Goal: Transaction & Acquisition: Purchase product/service

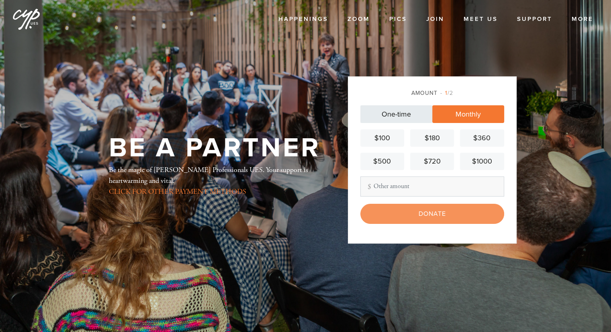
click at [400, 116] on link "One-time" at bounding box center [396, 114] width 72 height 18
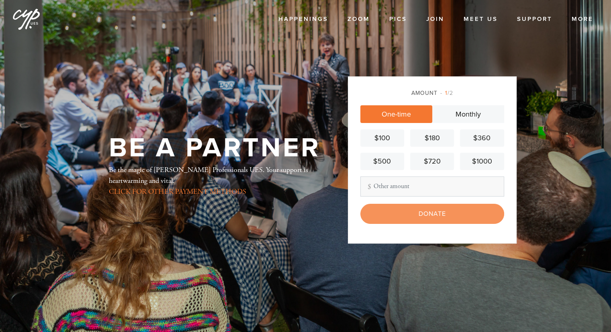
click at [285, 52] on div "Be a Partner Be the magic of [PERSON_NAME] Young Professionals UES. Your suppor…" at bounding box center [215, 165] width 253 height 235
click at [567, 227] on header "Happenings Events Classes Shabbat Torah Academy All Programs Zoom Pics Join Mee…" at bounding box center [305, 166] width 611 height 332
click at [121, 62] on div "Be a Partner Be the magic of [PERSON_NAME] Young Professionals UES. Your suppor…" at bounding box center [215, 165] width 253 height 235
drag, startPoint x: 461, startPoint y: 93, endPoint x: 421, endPoint y: 93, distance: 40.2
click at [421, 93] on div "Amount 1 /2" at bounding box center [432, 93] width 144 height 8
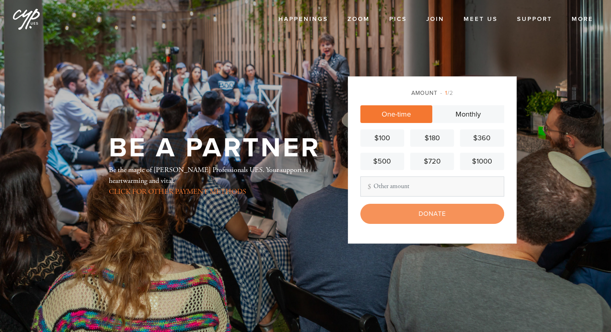
click at [413, 92] on div "Amount 1 /2" at bounding box center [432, 93] width 144 height 8
click at [541, 139] on header "Happenings Events Classes Shabbat Torah Academy All Programs Zoom Pics Join Mee…" at bounding box center [305, 166] width 611 height 332
click at [540, 108] on header "Happenings Events Classes Shabbat Torah Academy All Programs Zoom Pics Join Mee…" at bounding box center [305, 166] width 611 height 332
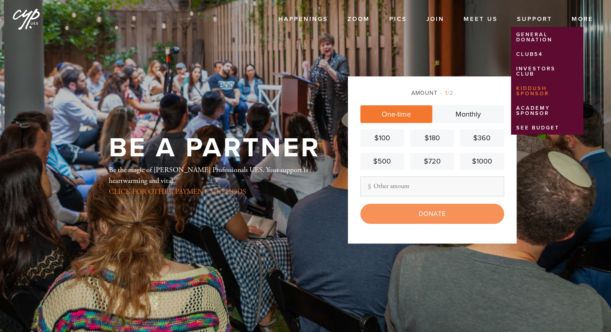
click at [526, 90] on link "Kiddush Sponsor" at bounding box center [545, 91] width 69 height 18
